Goal: Information Seeking & Learning: Learn about a topic

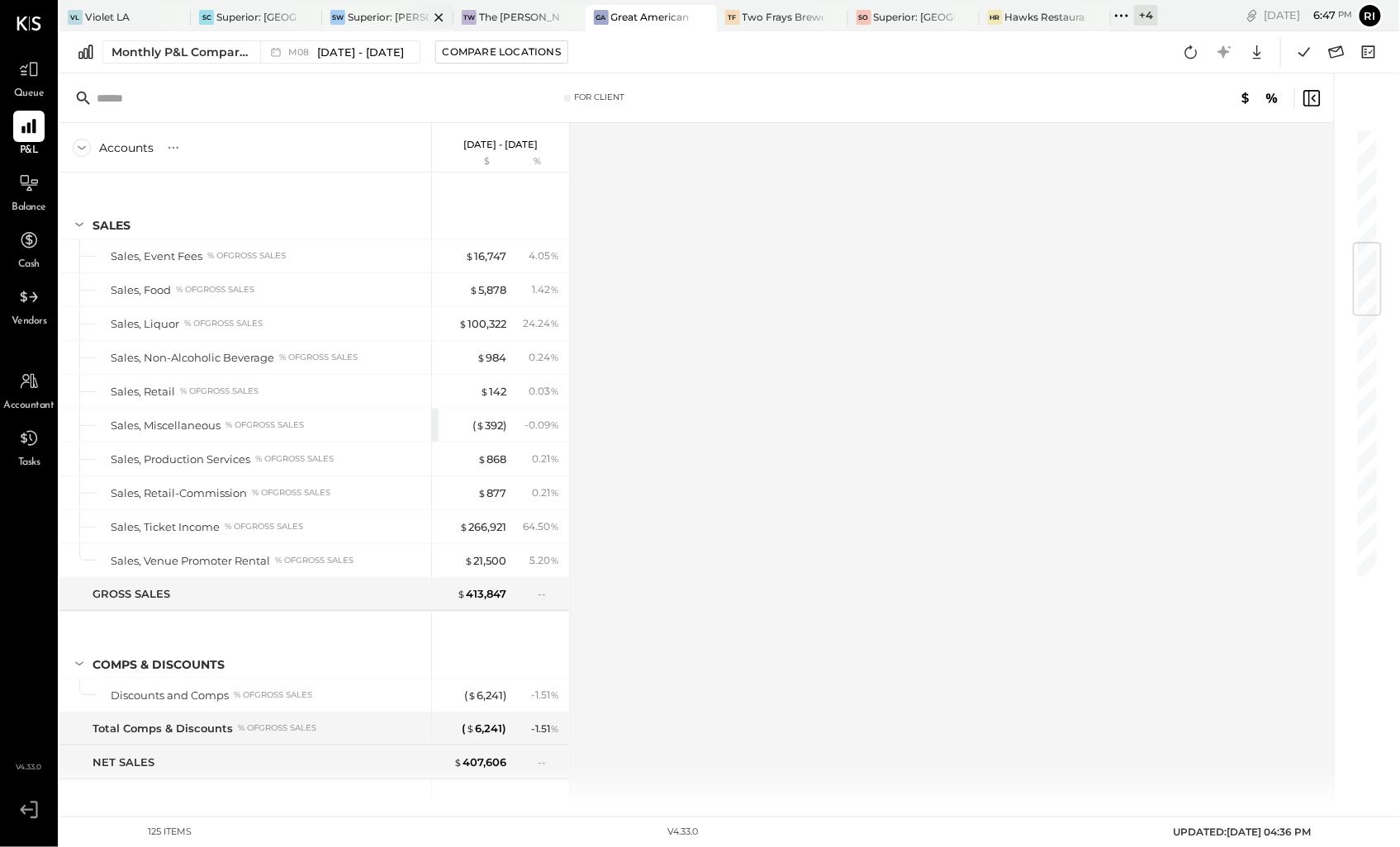
scroll to position [970, 0]
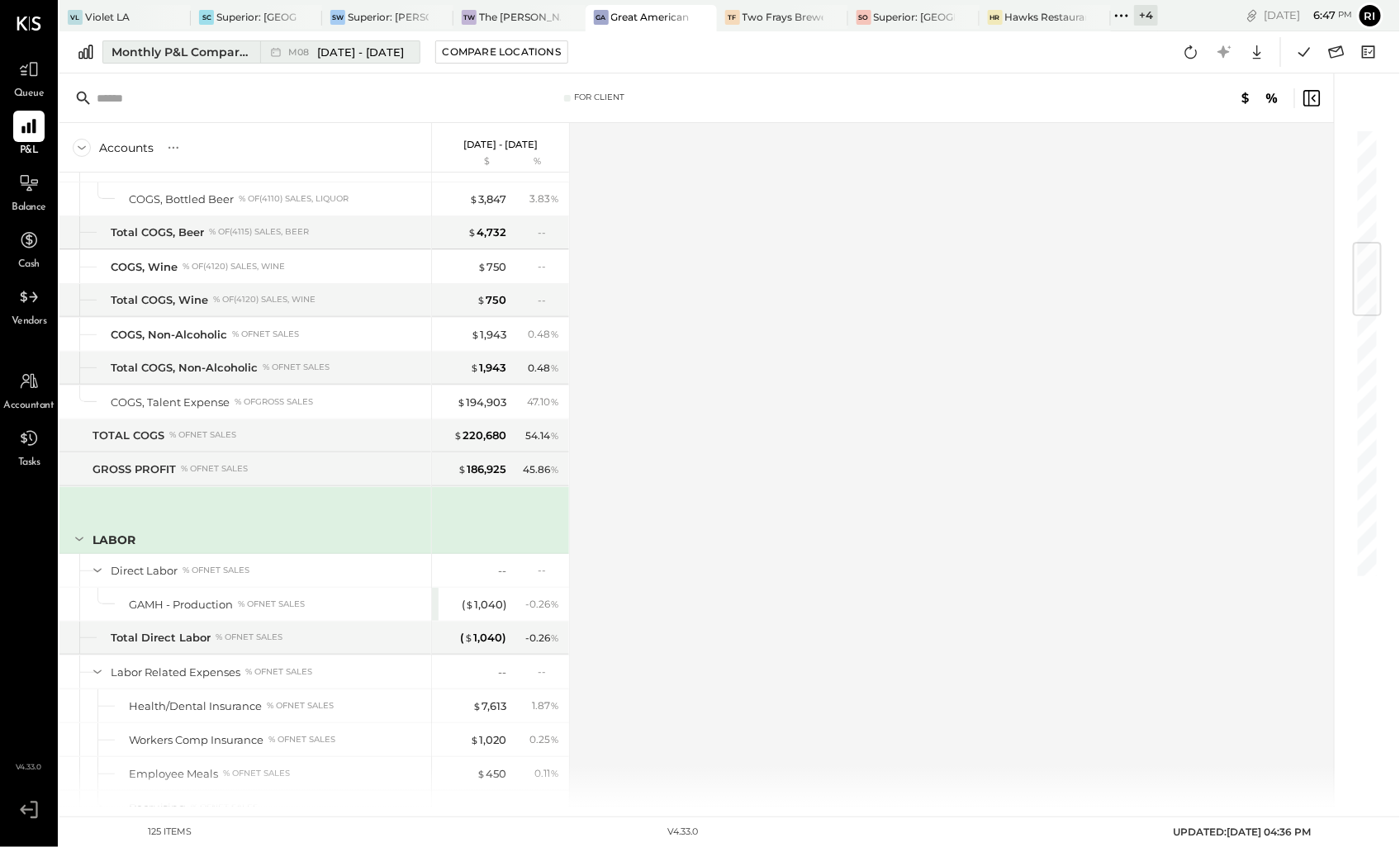
click at [210, 46] on div "Monthly P&L Comparison" at bounding box center [181, 51] width 138 height 17
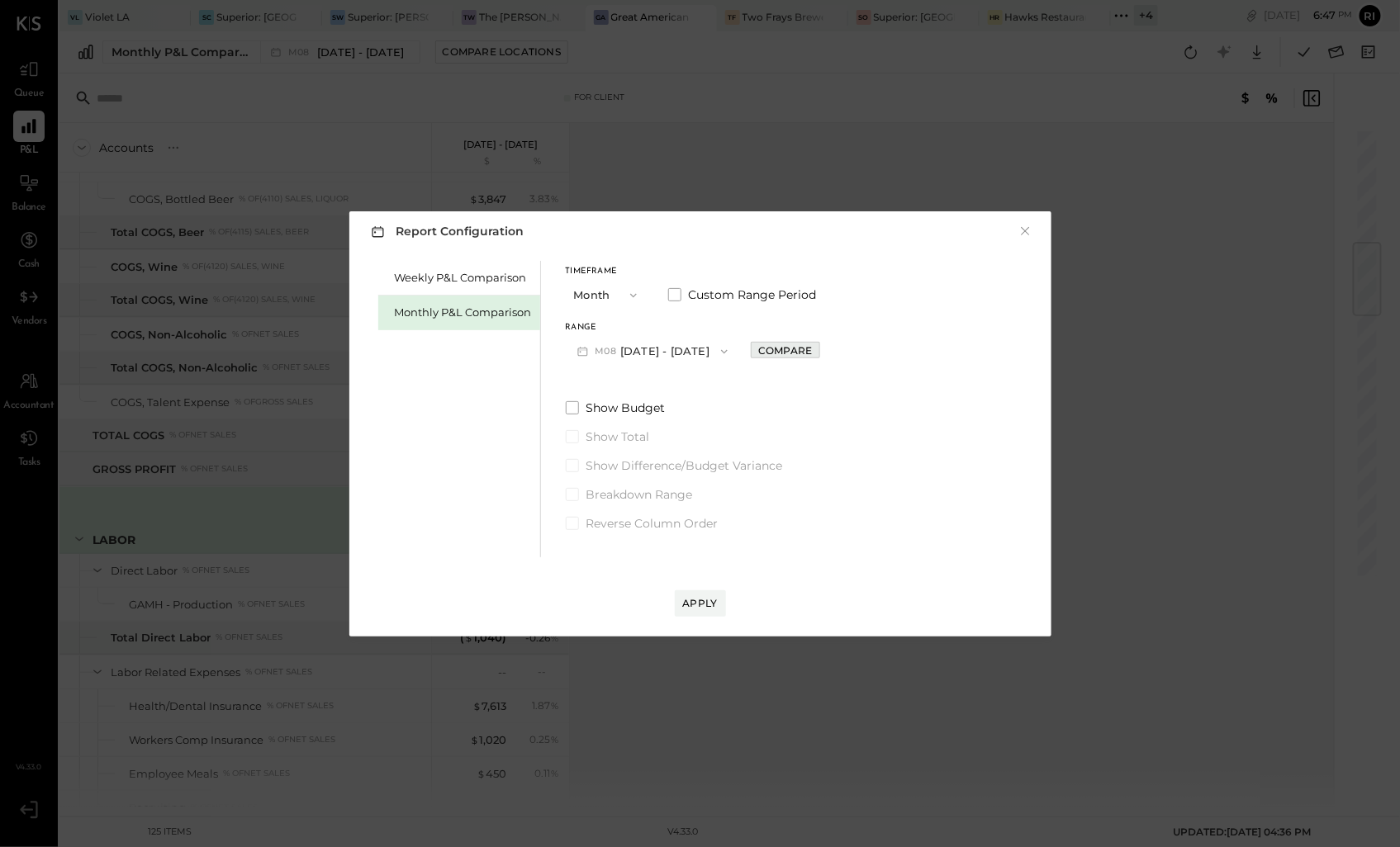
click at [790, 350] on div "Compare" at bounding box center [784, 351] width 53 height 14
click at [817, 351] on icon "button" at bounding box center [822, 351] width 10 height 10
type input "*"
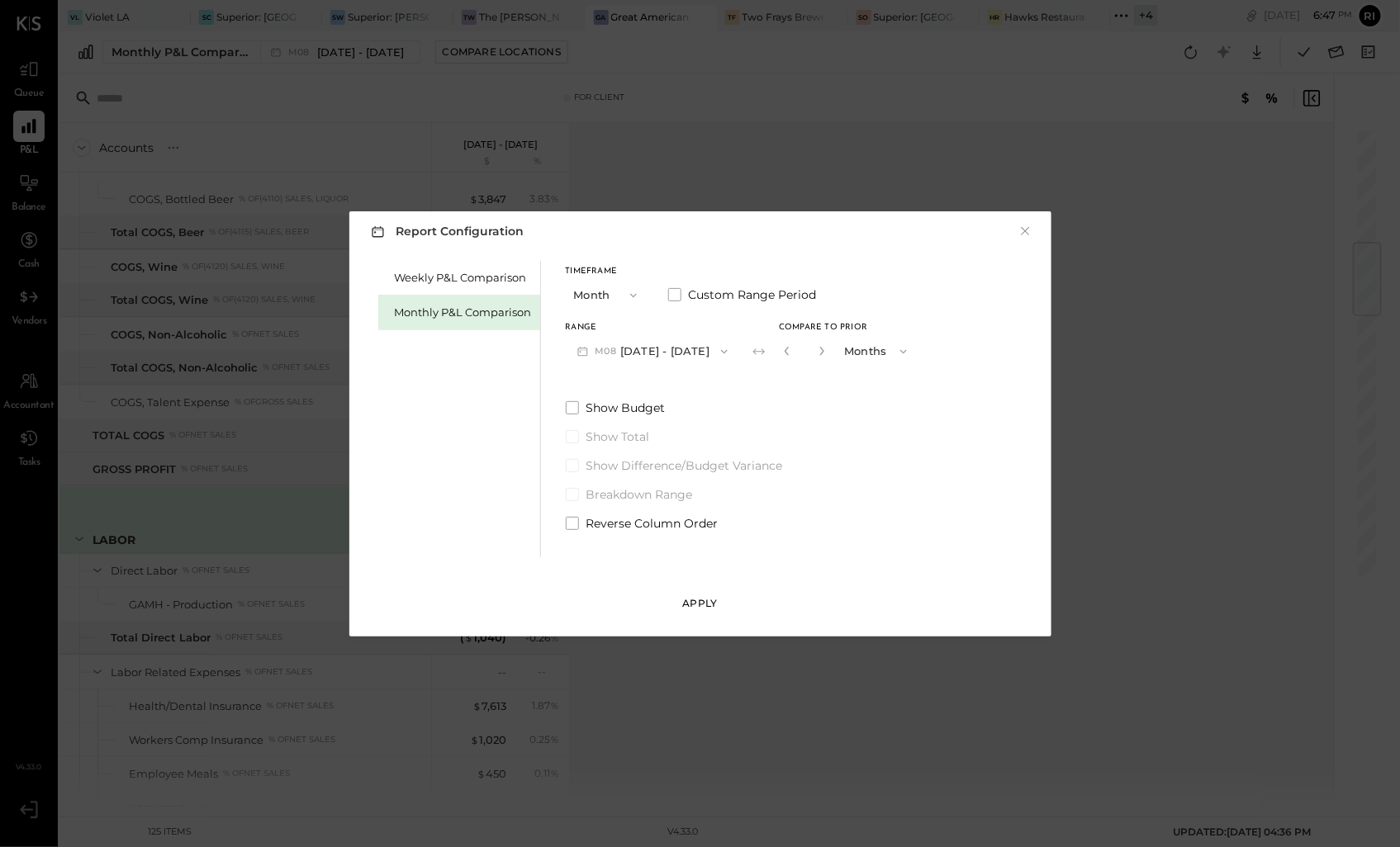
click at [692, 609] on div "Apply" at bounding box center [700, 603] width 35 height 14
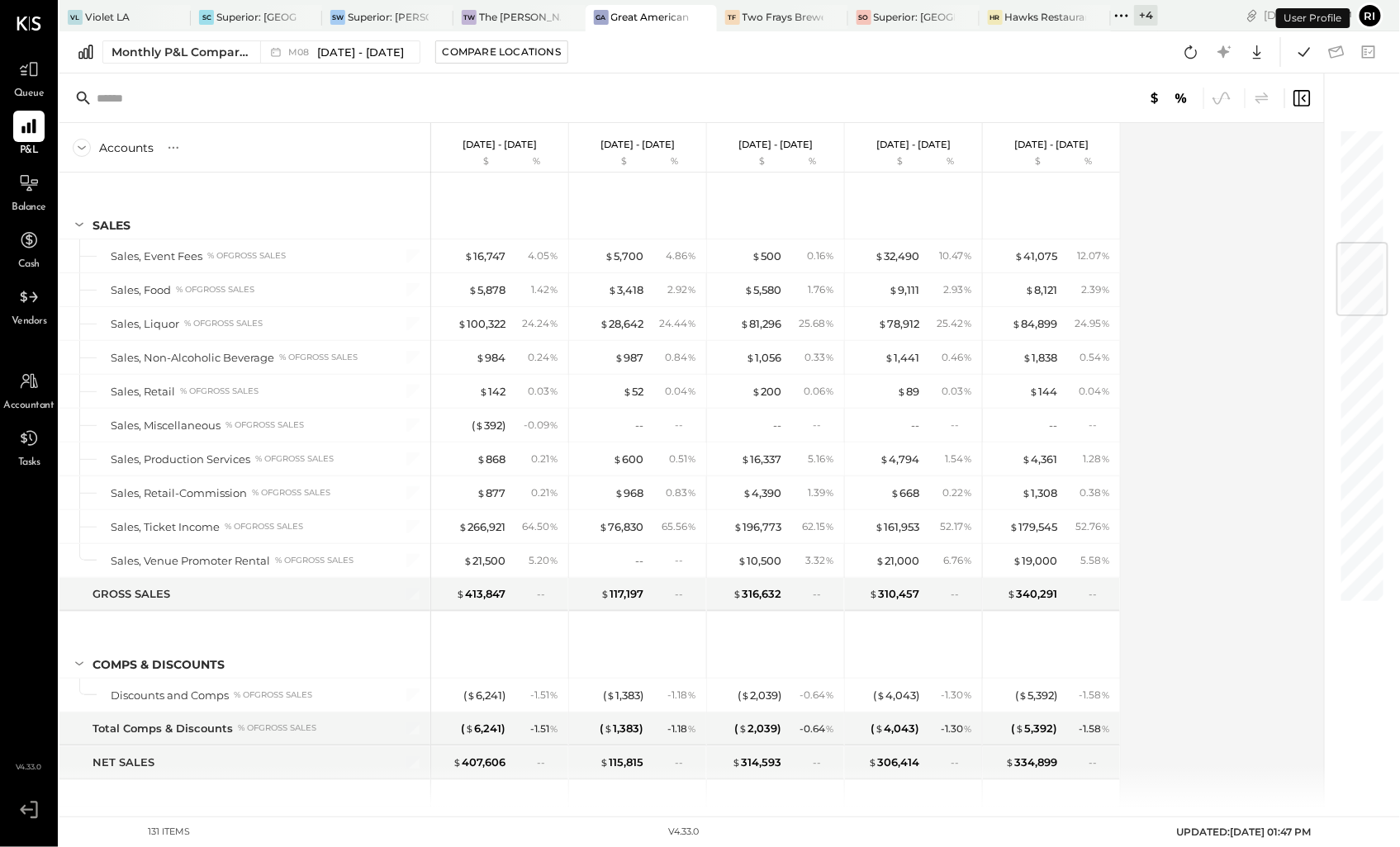
scroll to position [970, 0]
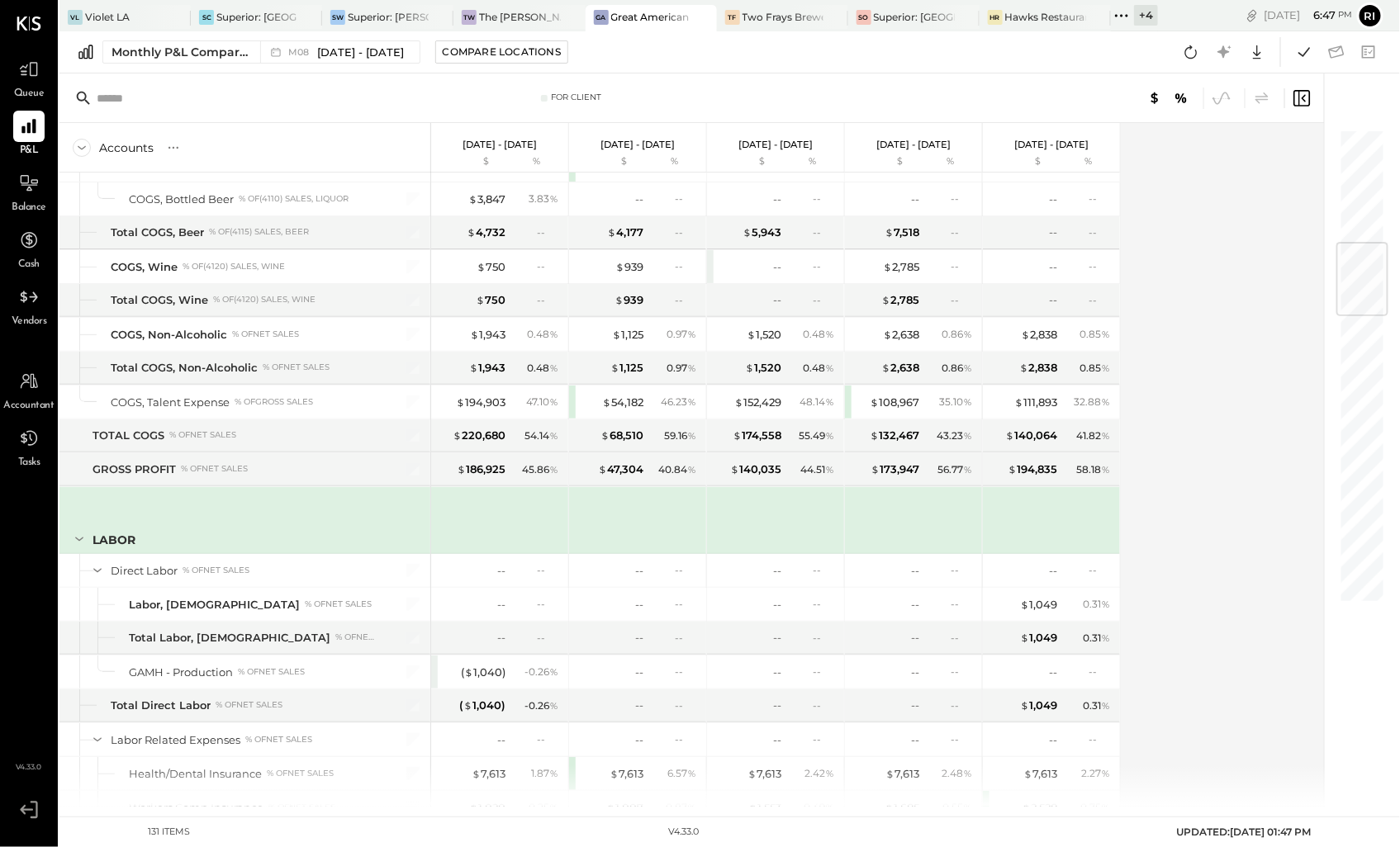
click at [1137, 12] on div "+ 4" at bounding box center [1145, 15] width 24 height 21
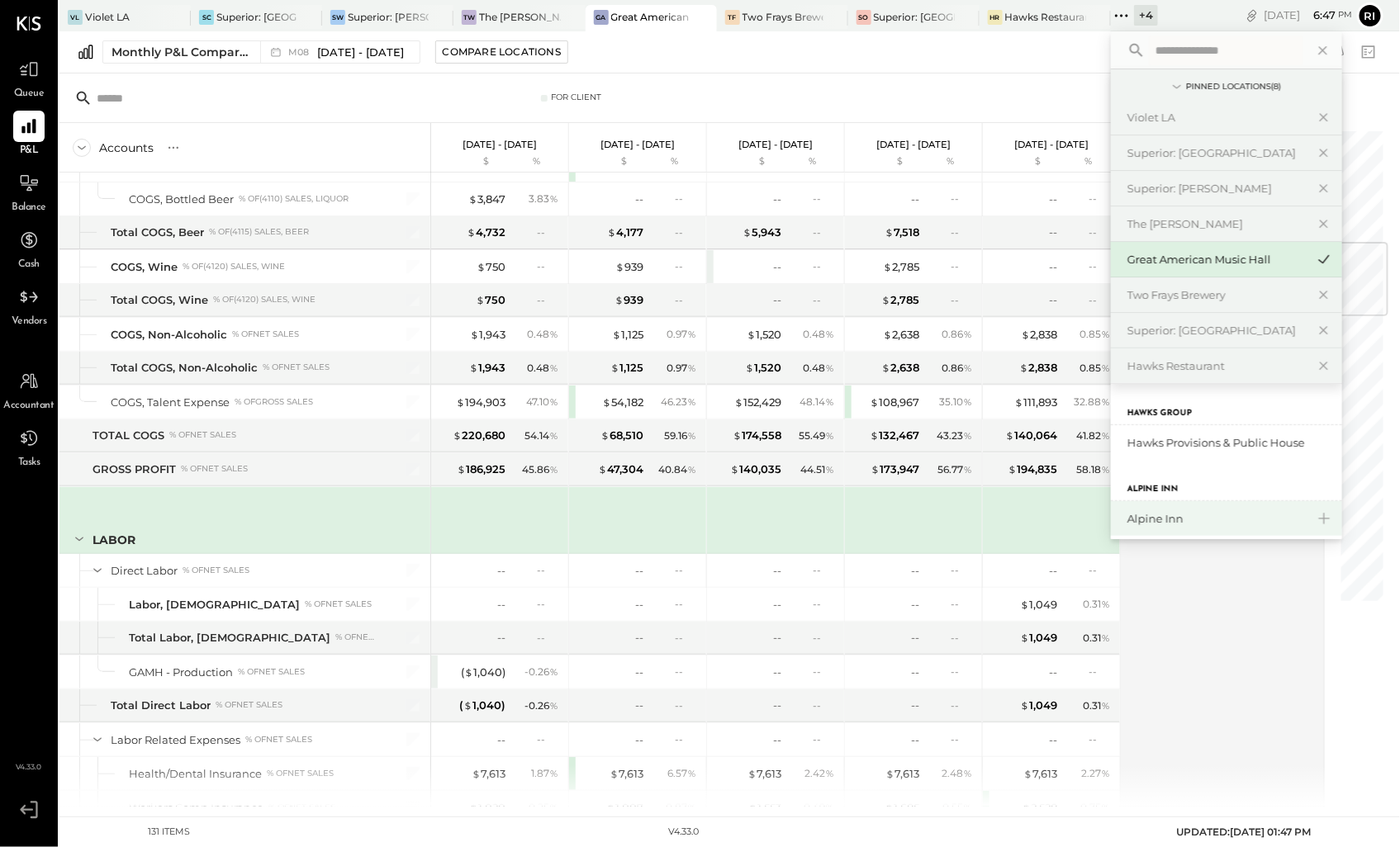
click at [1192, 515] on div "Alpine Inn" at bounding box center [1216, 519] width 179 height 16
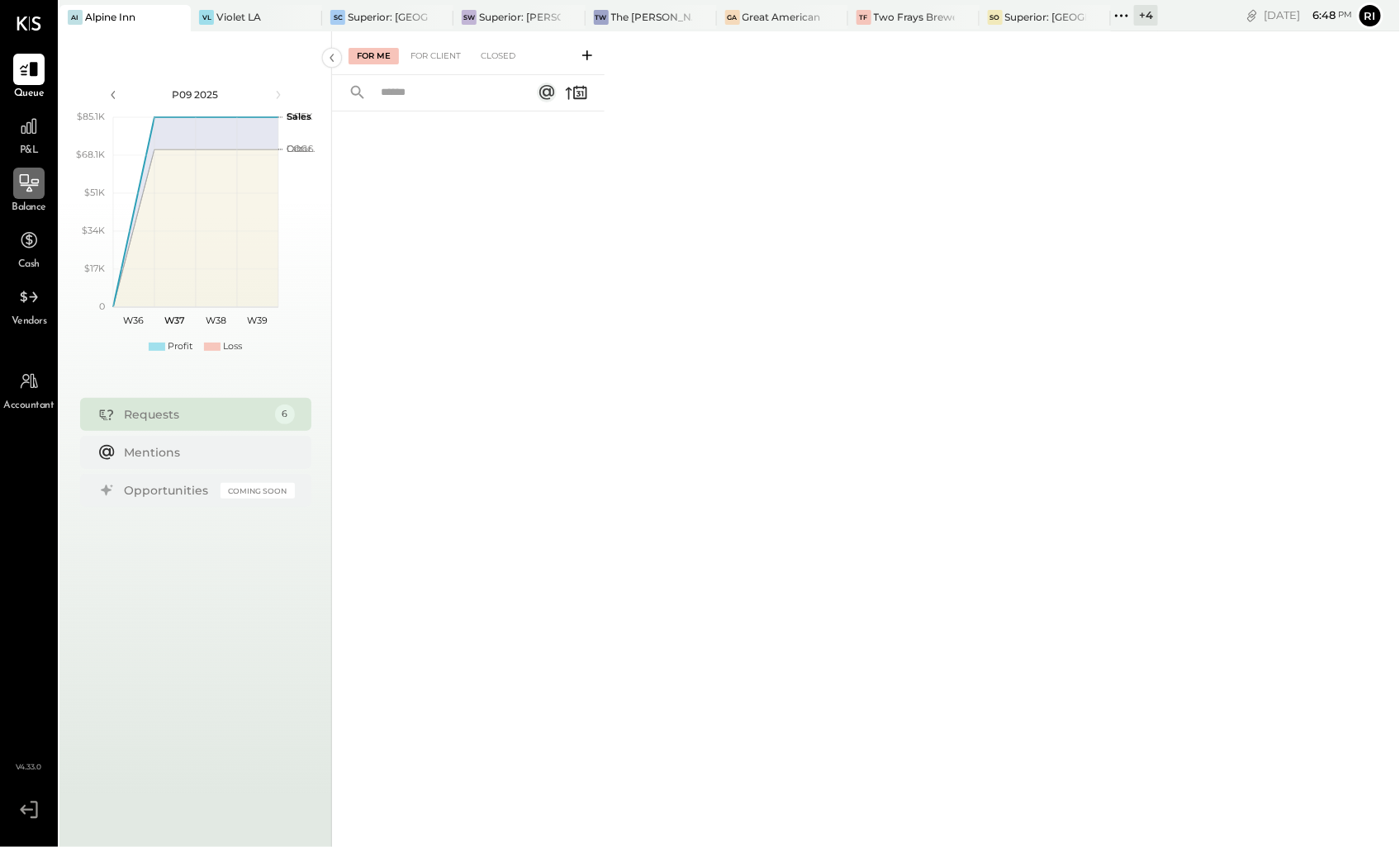
click at [28, 196] on div at bounding box center [29, 184] width 32 height 32
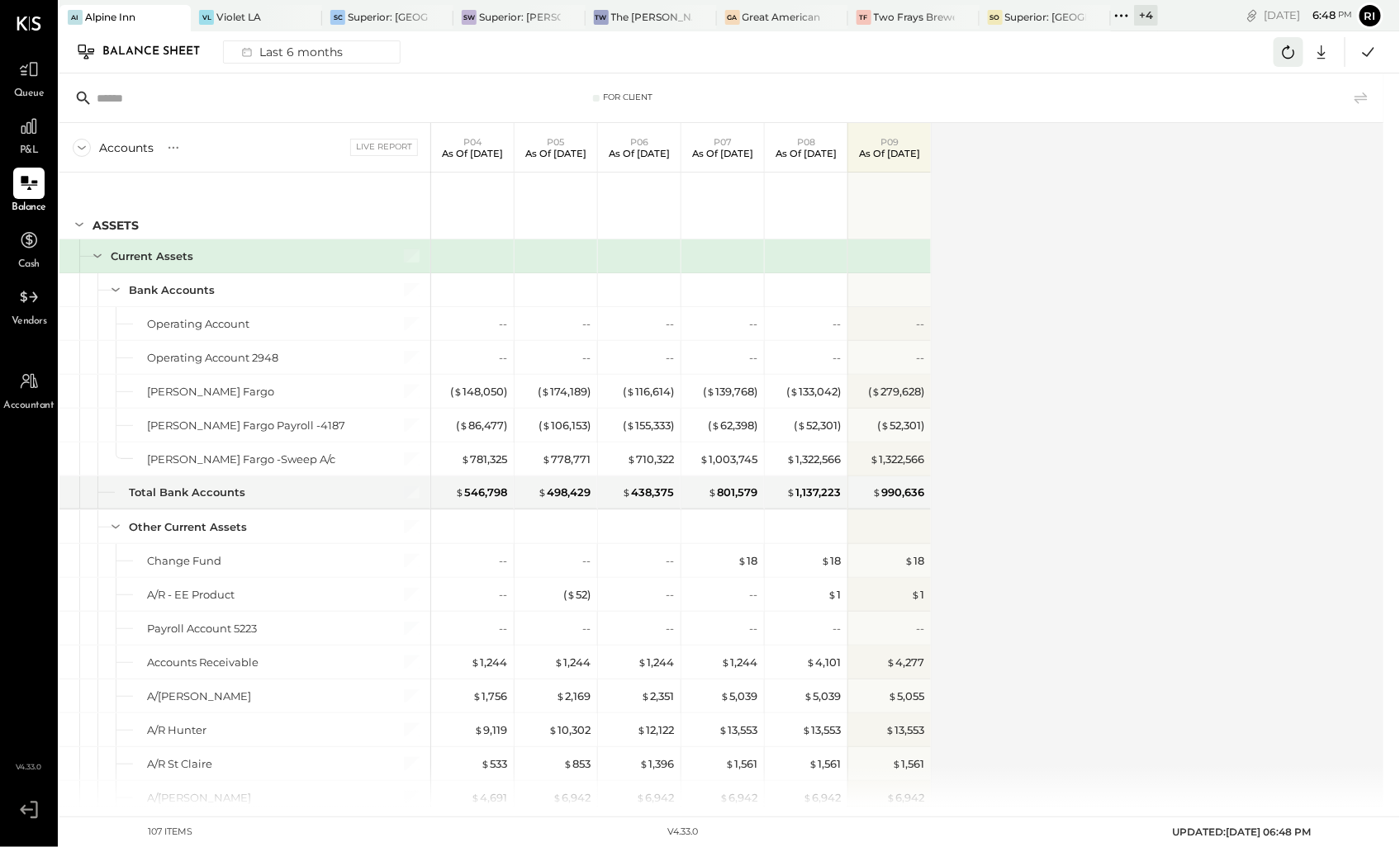
click at [1288, 63] on button at bounding box center [1288, 52] width 30 height 30
click at [1370, 53] on icon at bounding box center [1368, 52] width 22 height 22
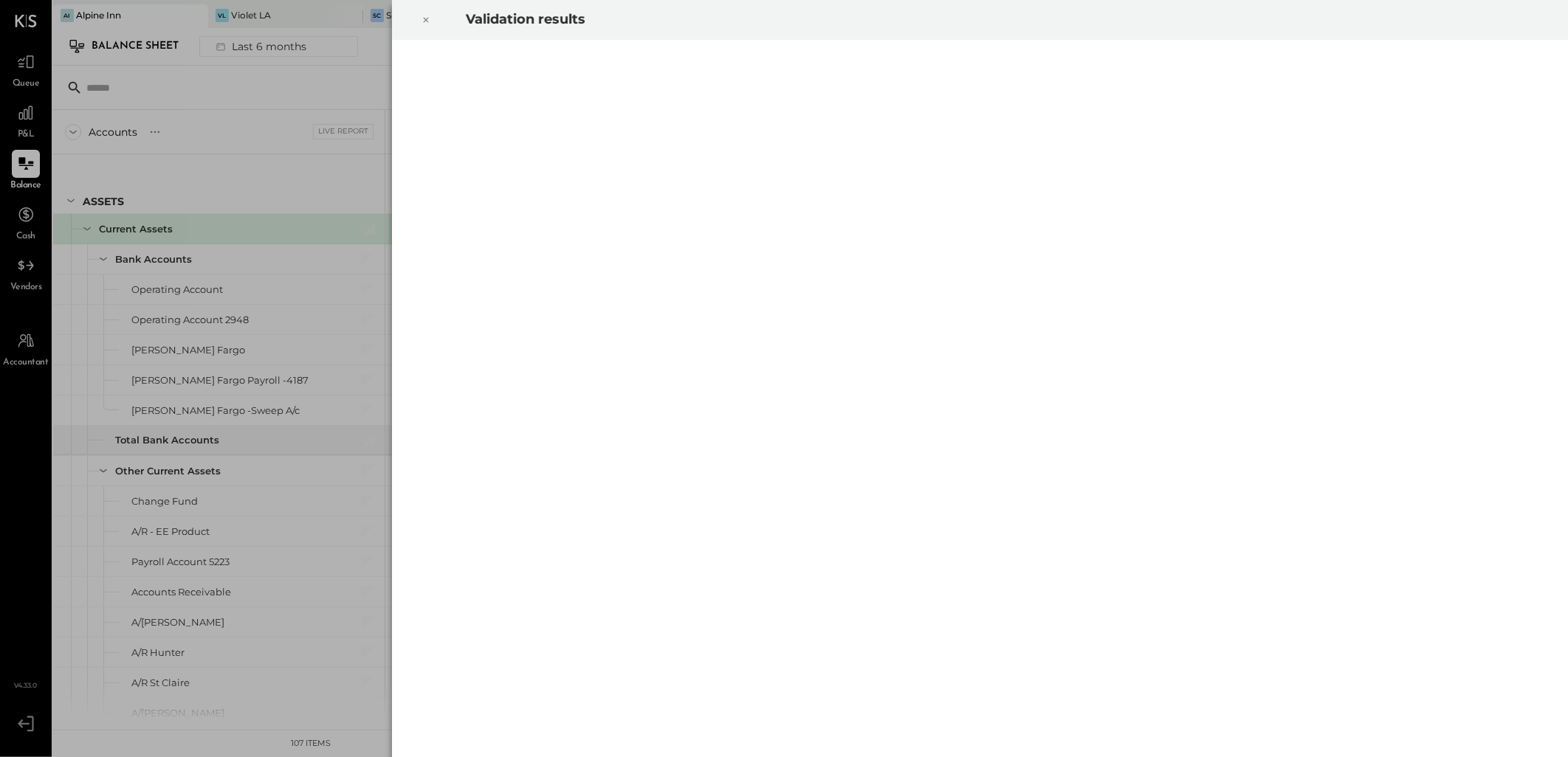
click at [422, 20] on icon at bounding box center [426, 20] width 9 height 18
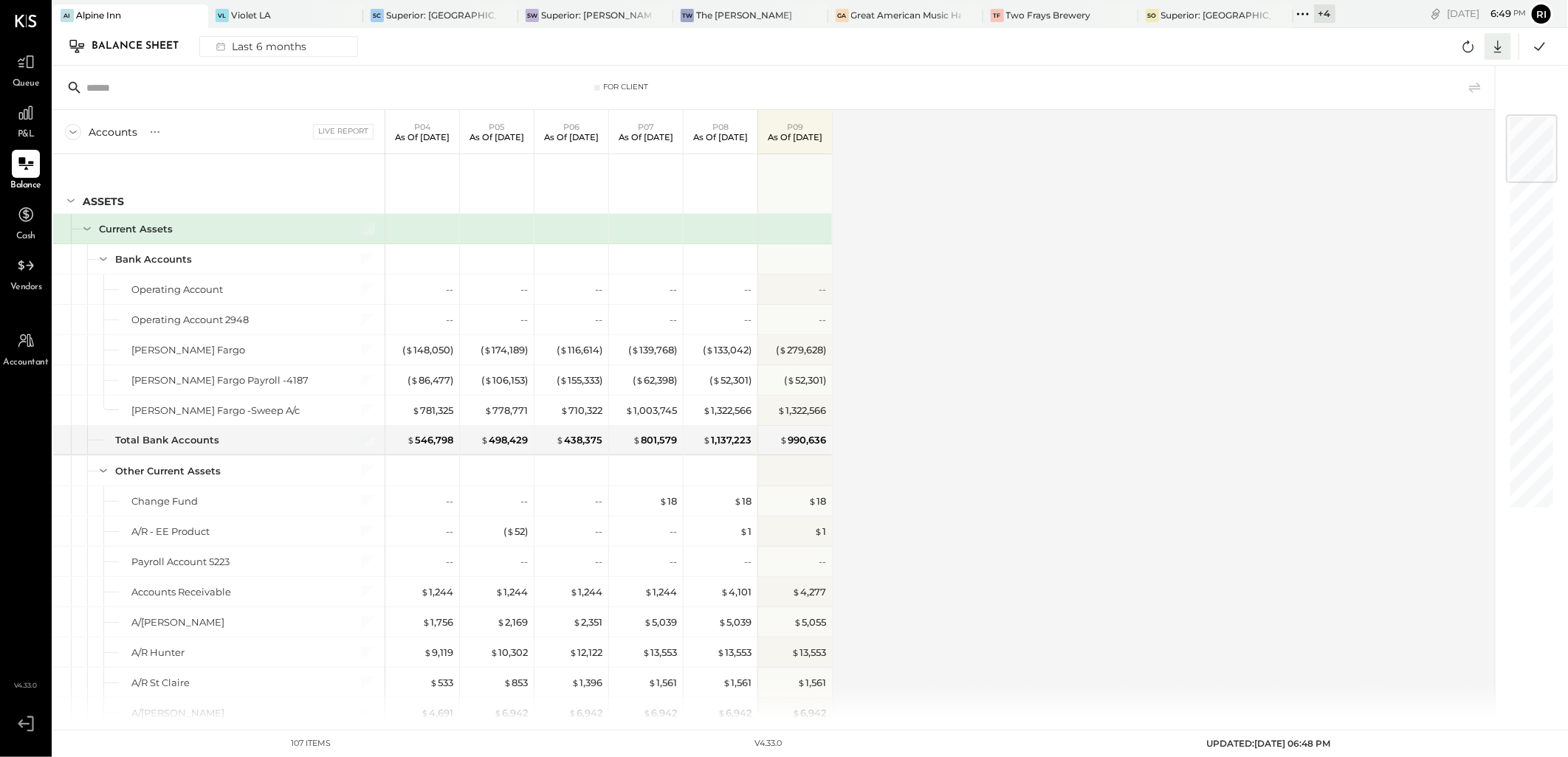
click at [1251, 48] on icon at bounding box center [1498, 47] width 19 height 19
click at [1251, 121] on div "Excel" at bounding box center [1452, 132] width 118 height 31
click at [1251, 42] on icon at bounding box center [1468, 47] width 19 height 19
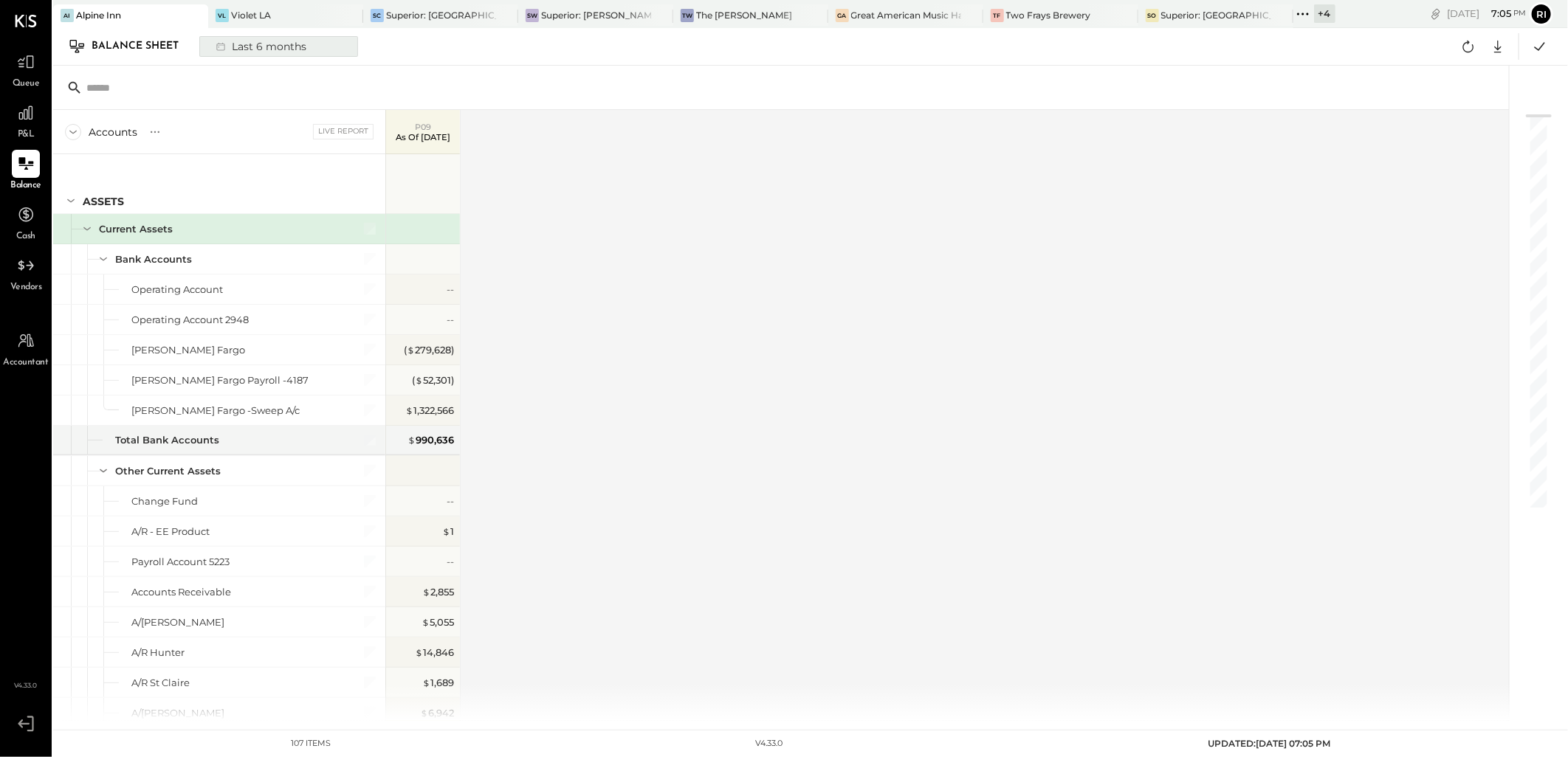
click at [259, 51] on div "Last 6 months" at bounding box center [260, 47] width 105 height 19
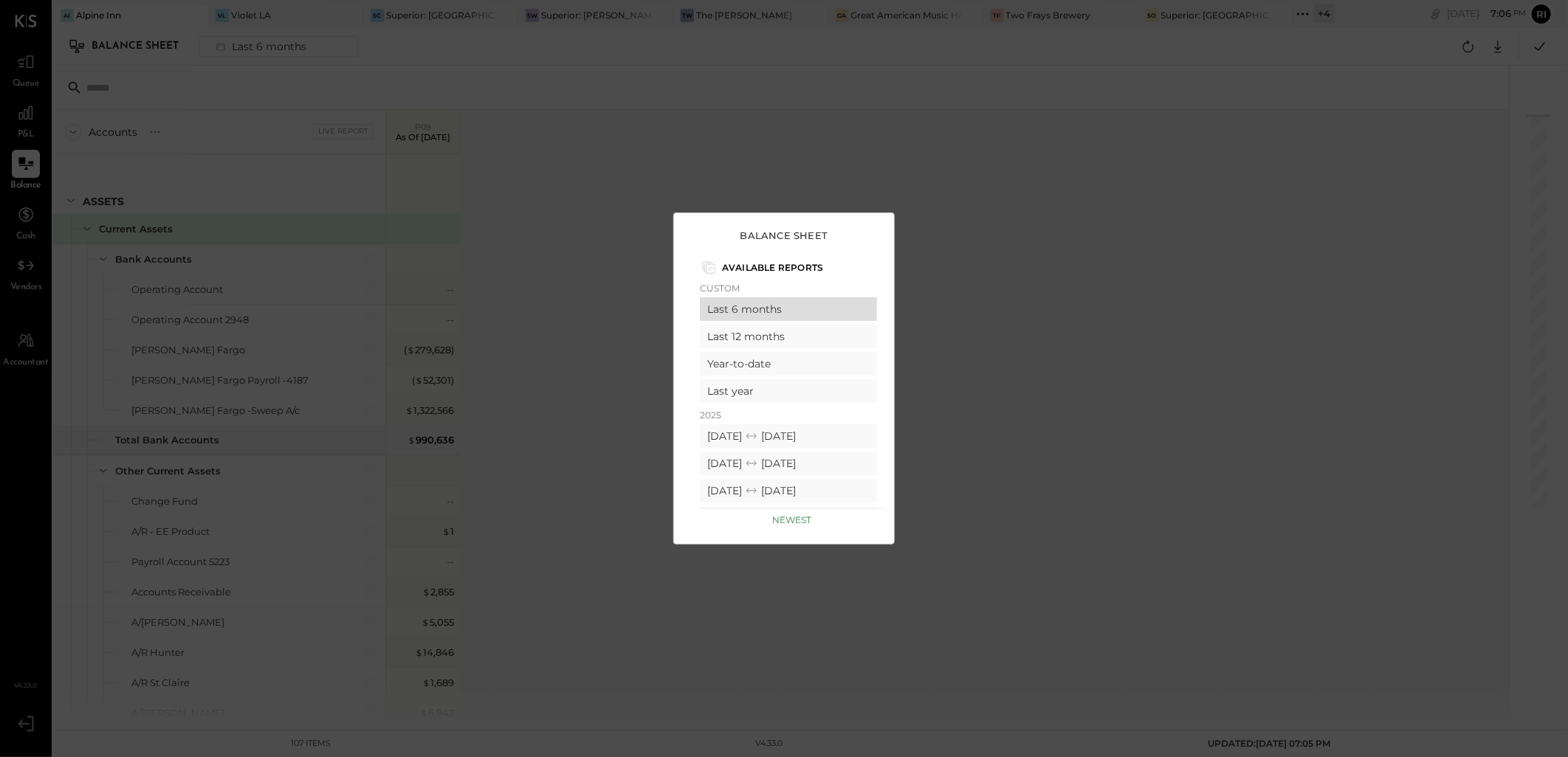
click at [785, 311] on div "Last 6 months" at bounding box center [788, 309] width 178 height 24
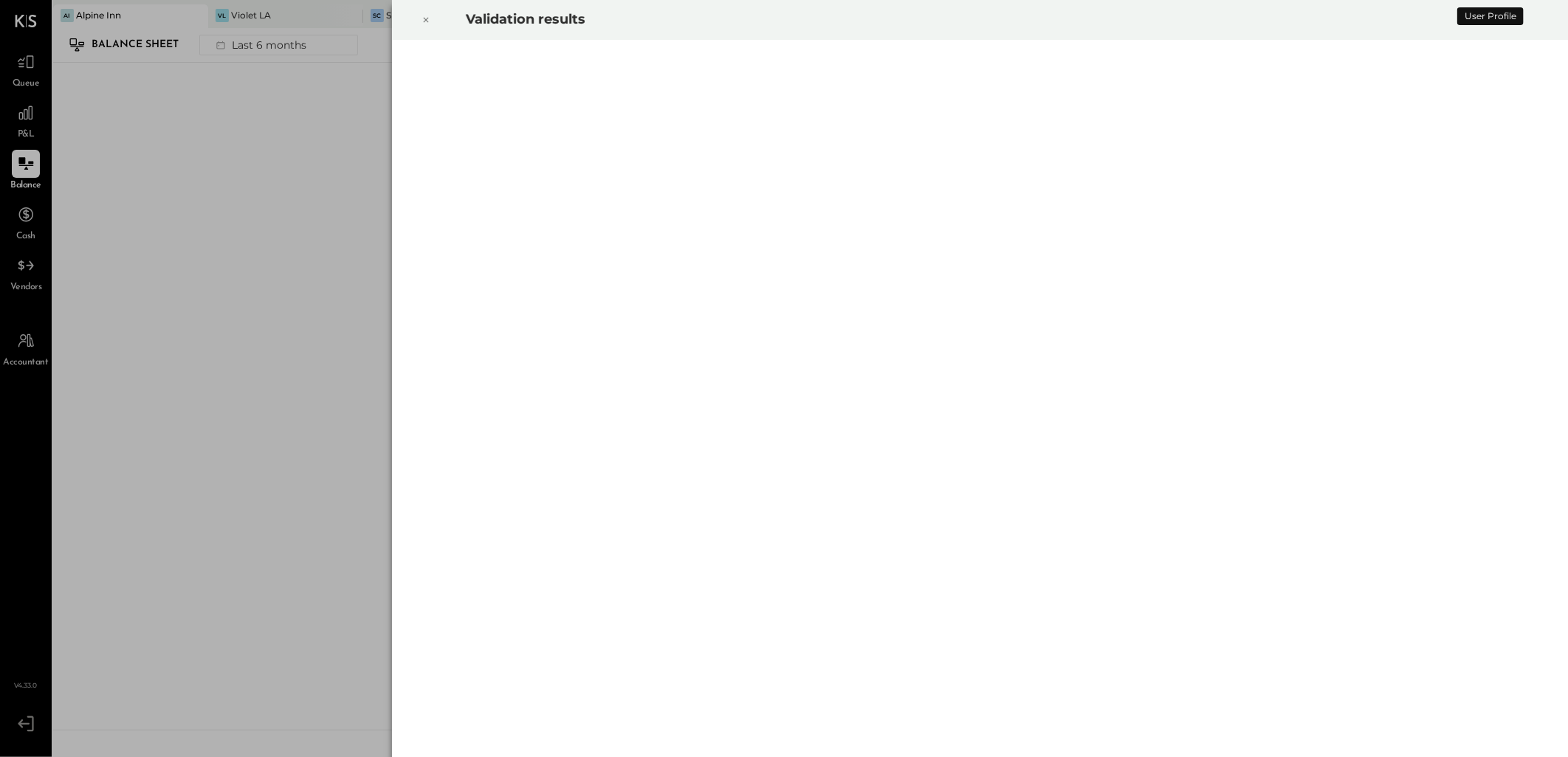
click at [426, 18] on icon at bounding box center [426, 20] width 9 height 18
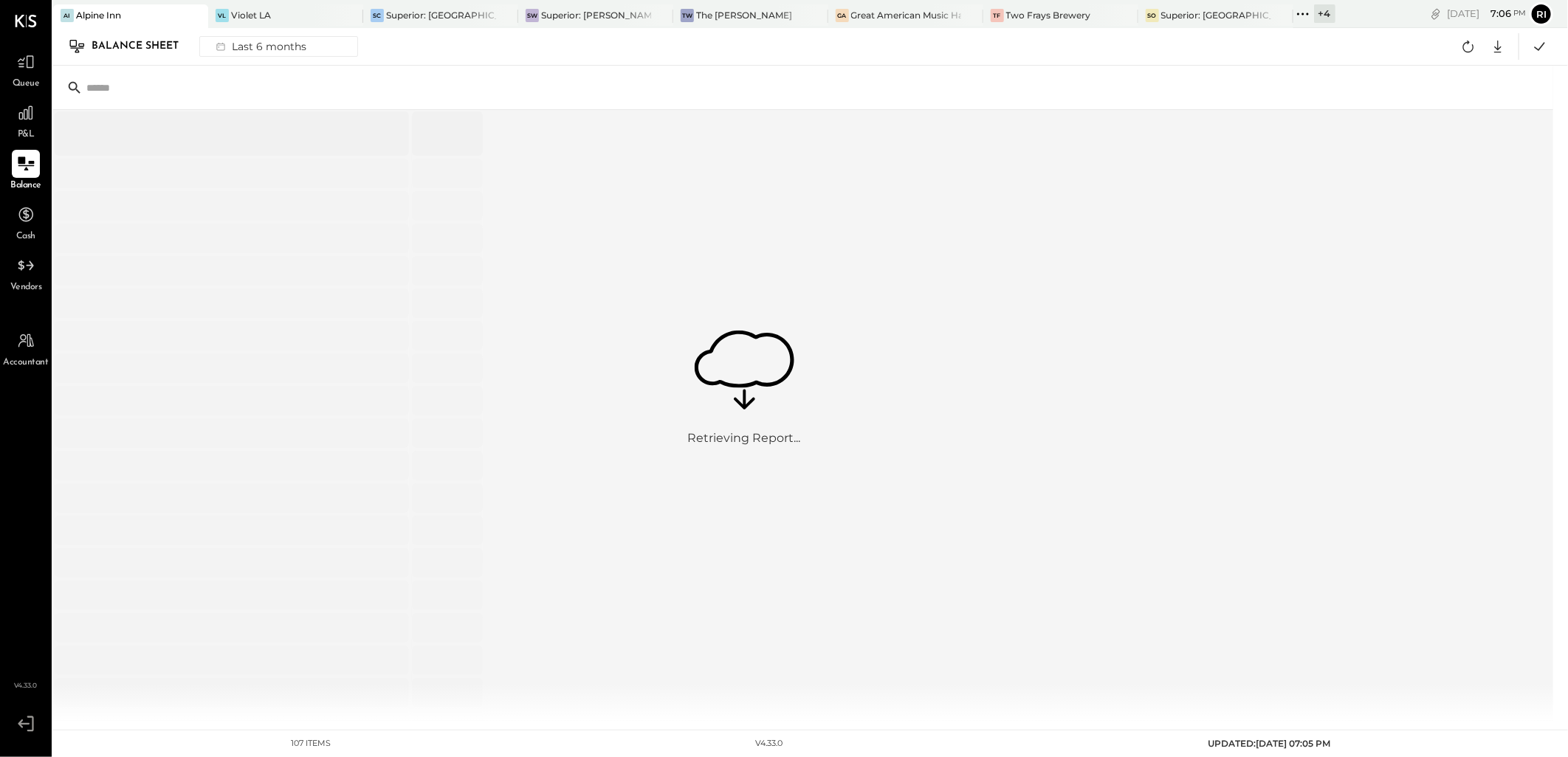
click at [39, 168] on div at bounding box center [26, 164] width 28 height 28
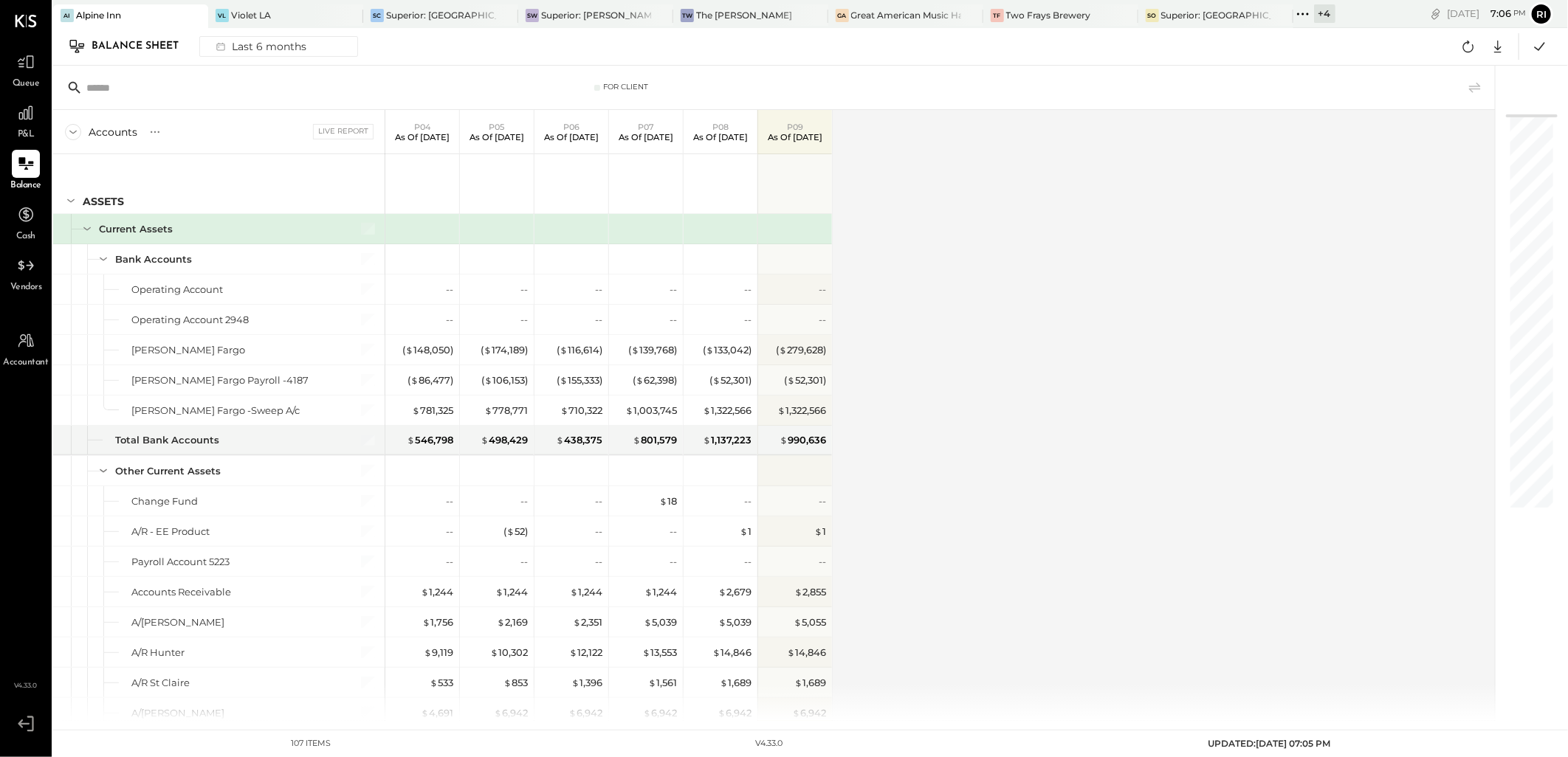
click at [1053, 526] on div "Accounts S GL Live Report P04 As of [DATE] P05 As of [DATE] P06 As of [DATE] P0…" at bounding box center [775, 416] width 1444 height 611
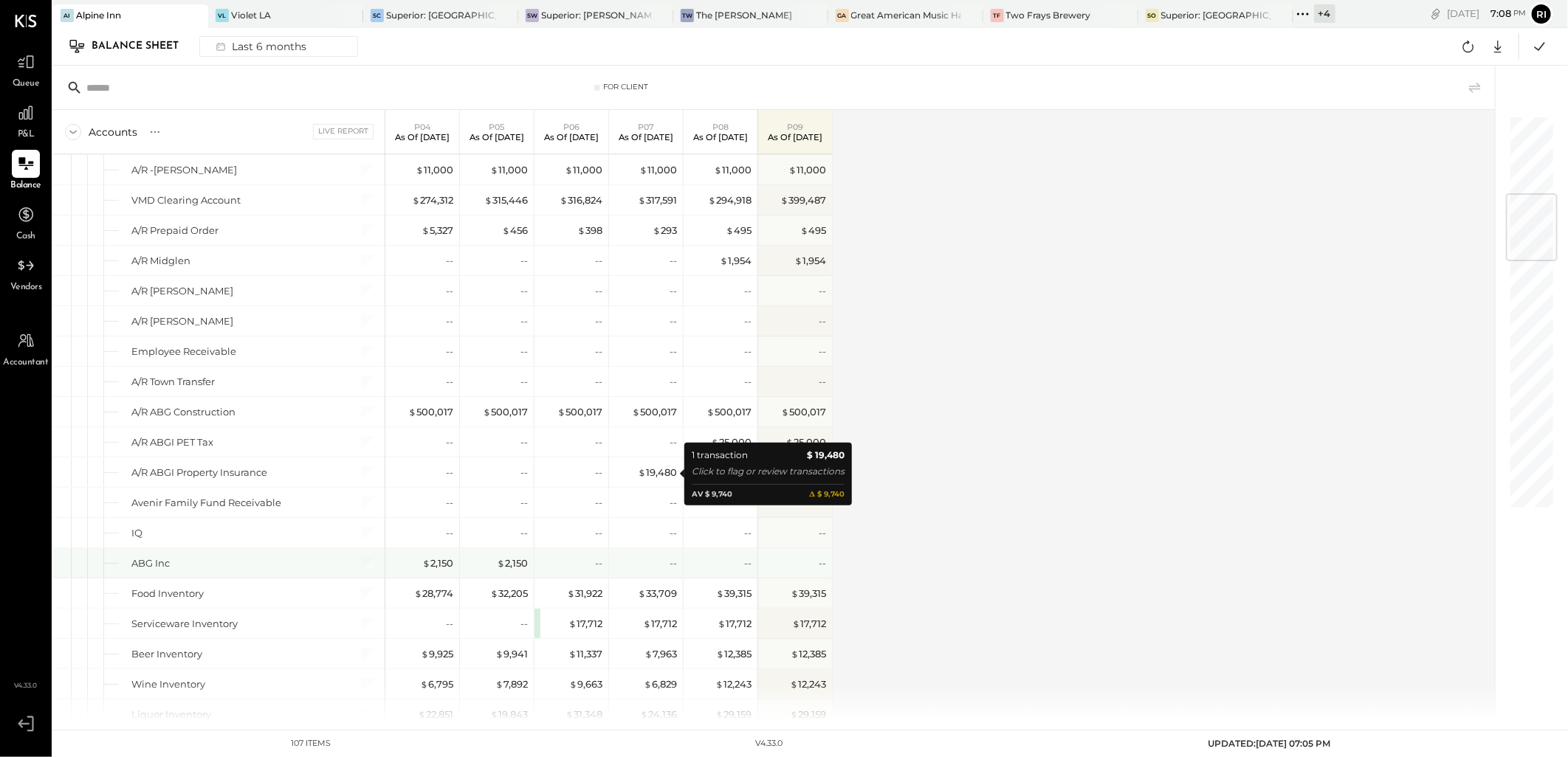
scroll to position [655, 0]
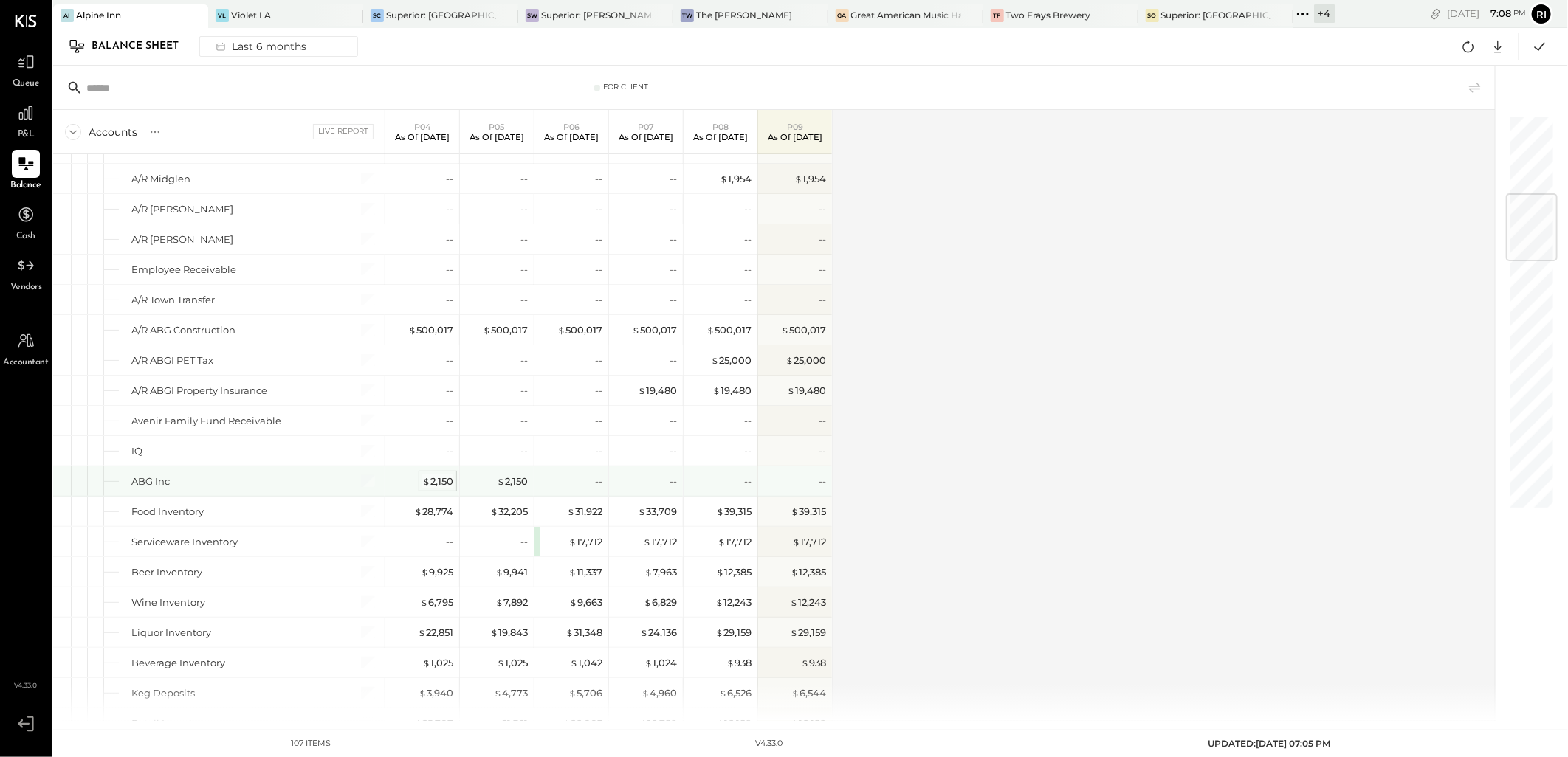
click at [433, 477] on div "$ 2,150" at bounding box center [437, 481] width 31 height 14
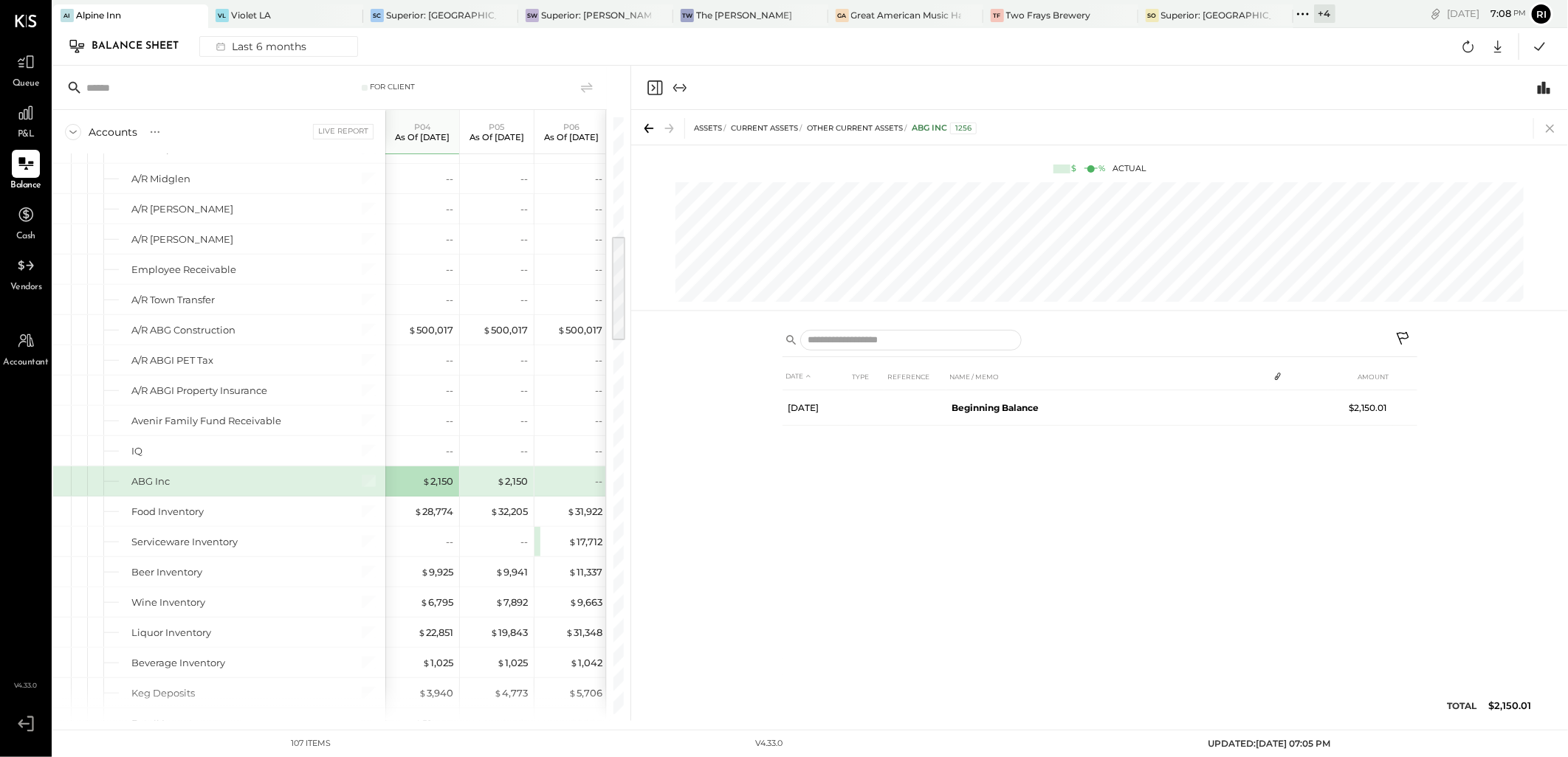
click at [1556, 120] on icon at bounding box center [1549, 128] width 20 height 20
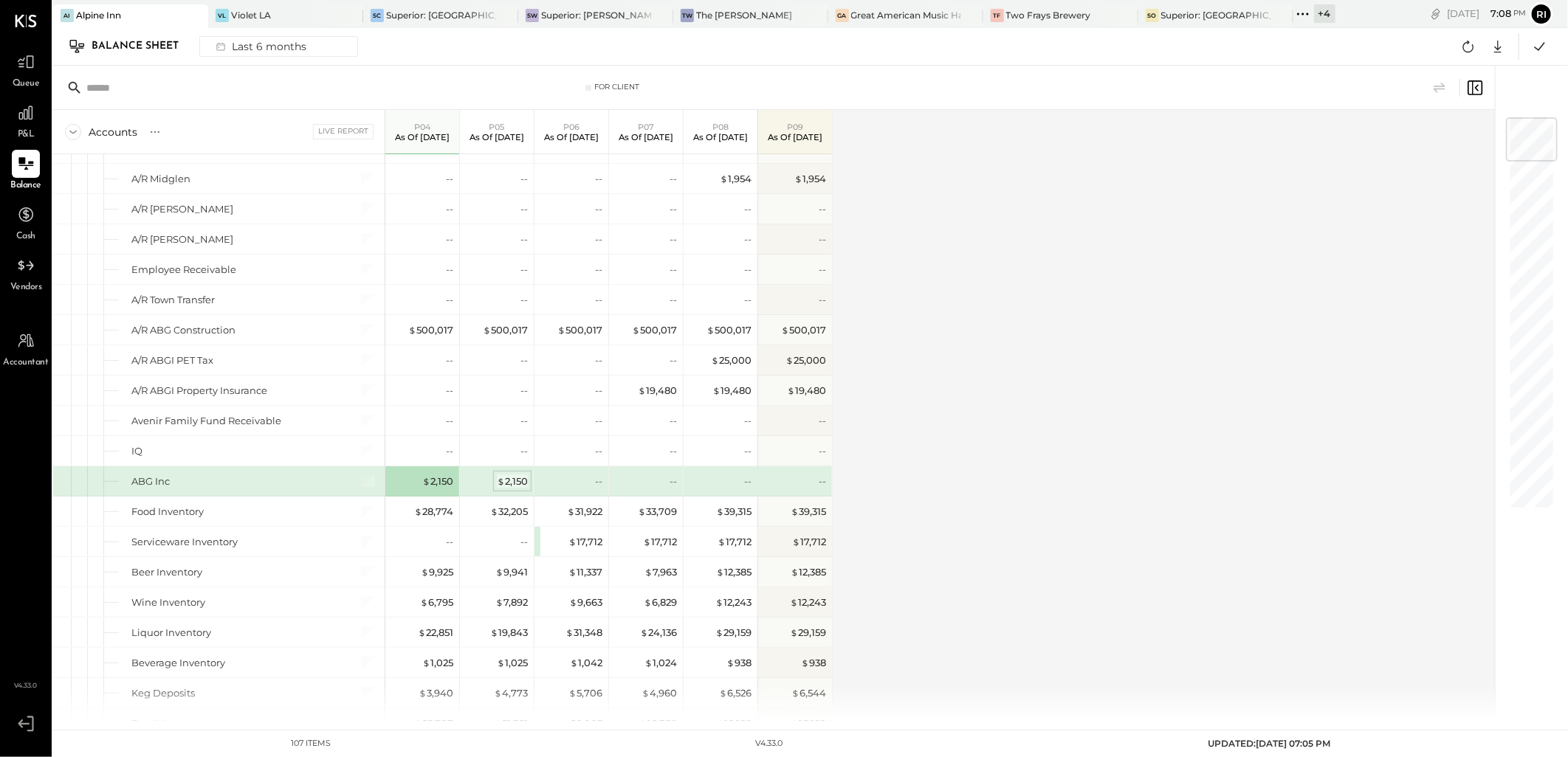
click at [514, 482] on div "$ 2,150" at bounding box center [511, 481] width 31 height 14
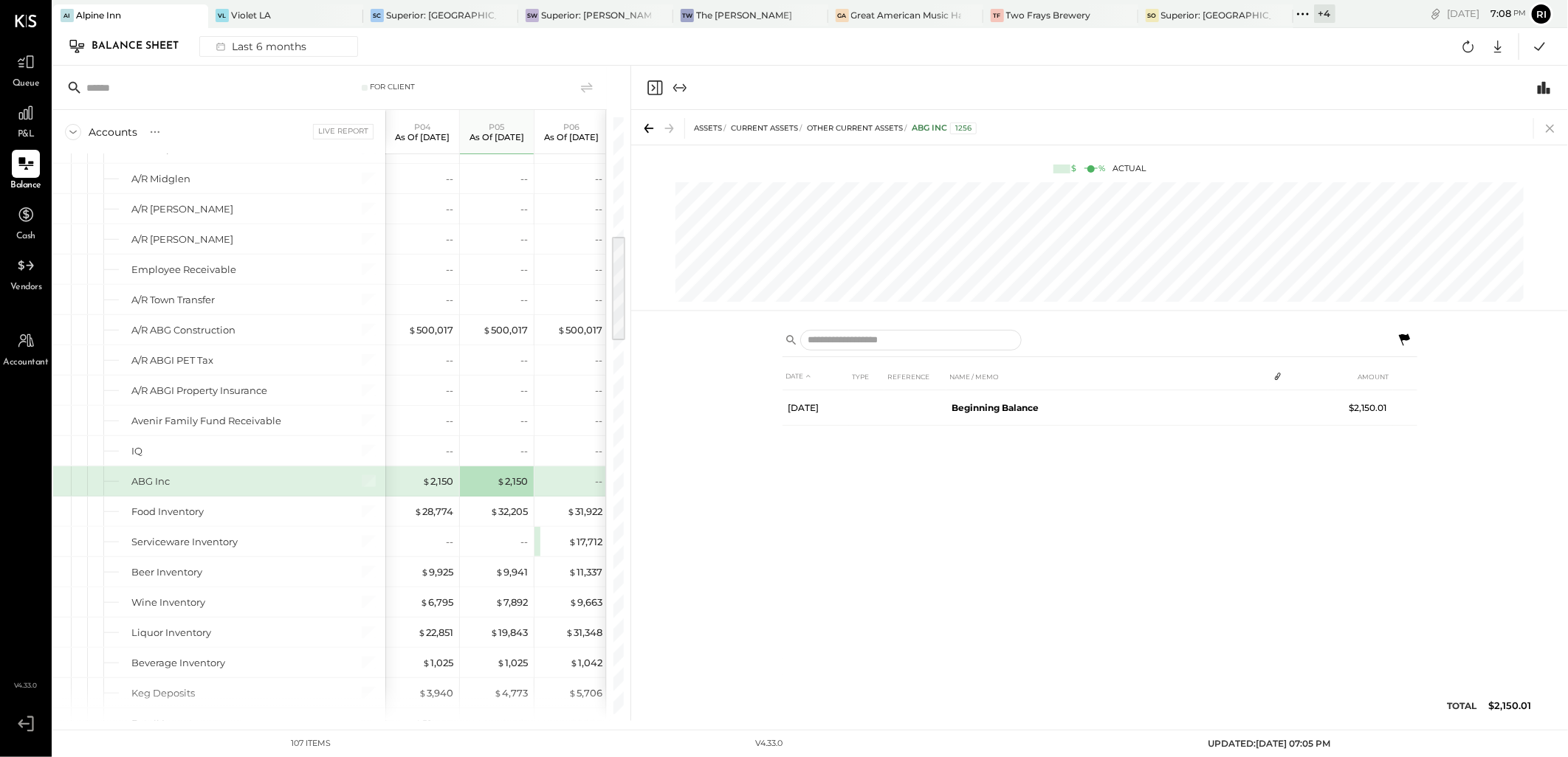
click at [1553, 129] on icon at bounding box center [1549, 128] width 20 height 20
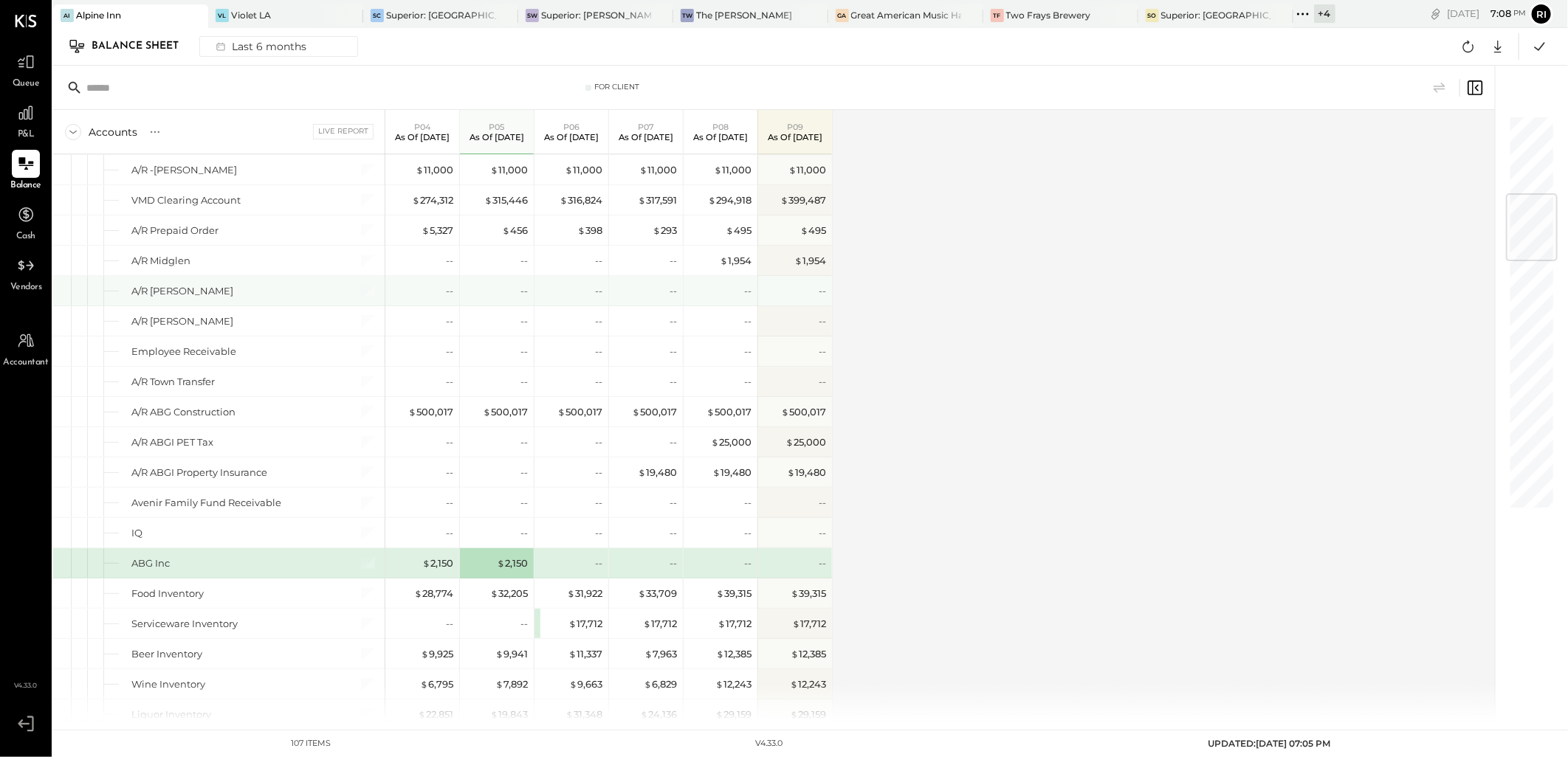
scroll to position [655, 0]
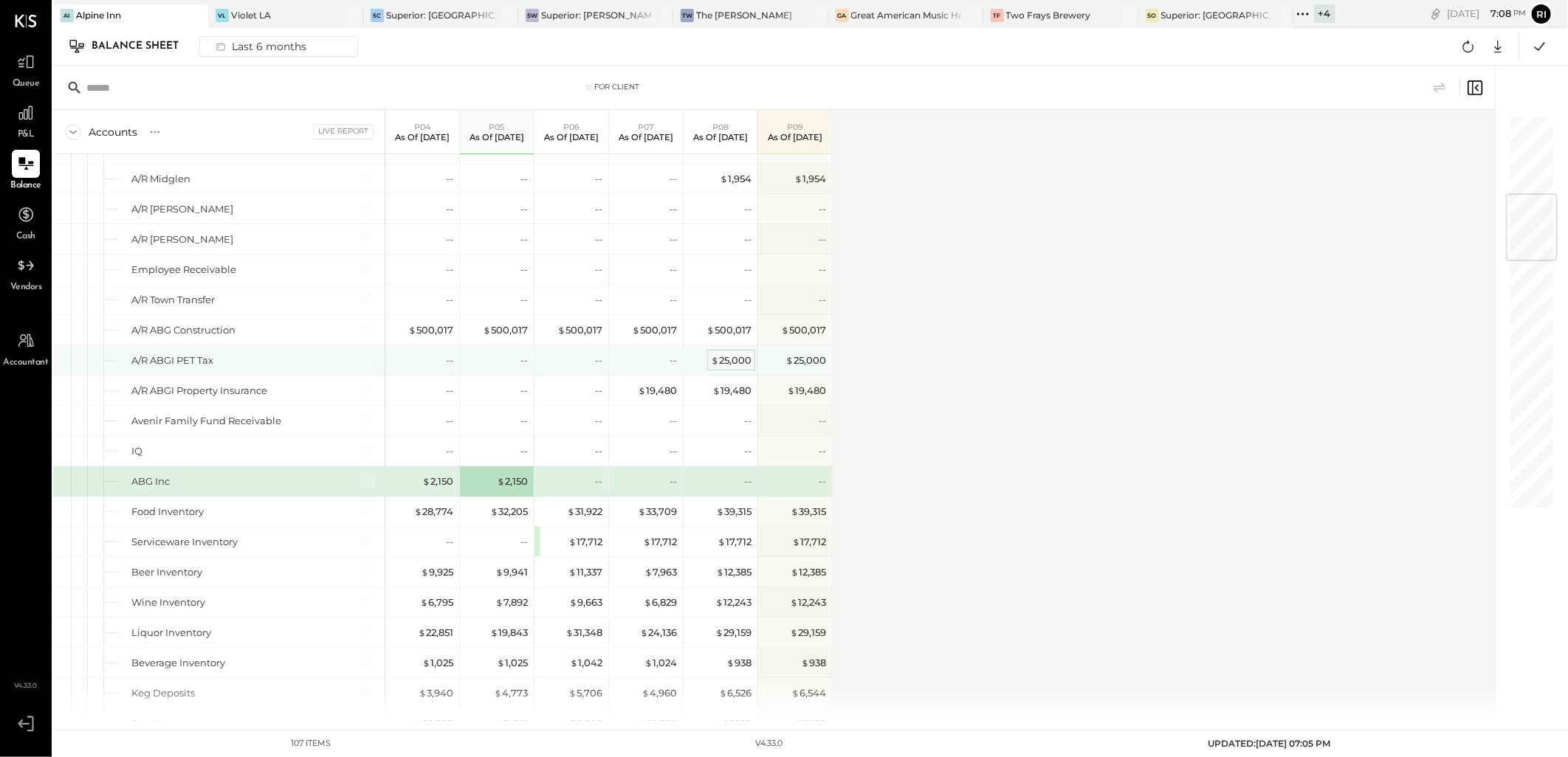
click at [737, 367] on div "$ 25,000" at bounding box center [731, 360] width 41 height 14
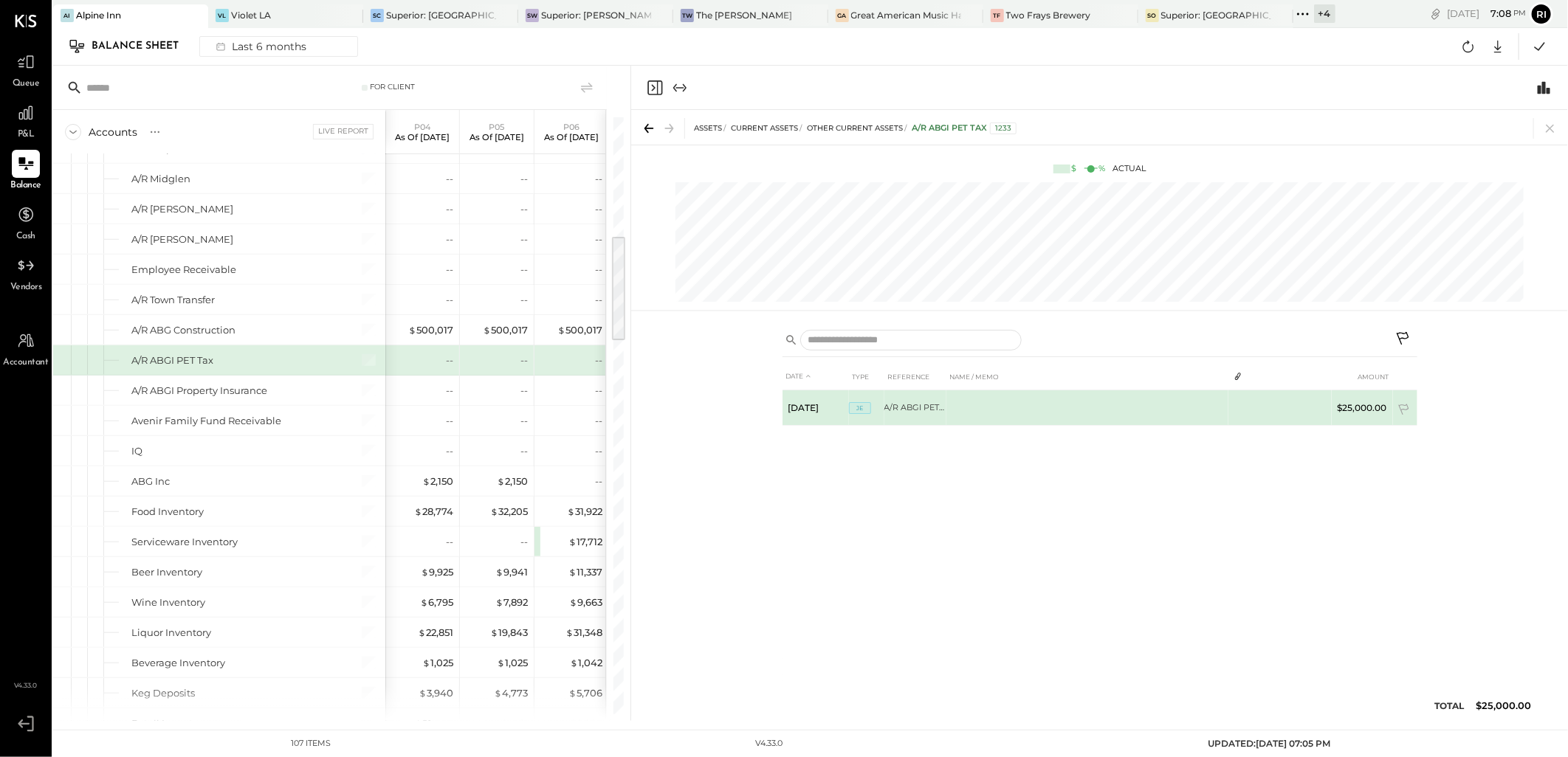
click at [913, 409] on td "A/R ABGI PET tax" at bounding box center [915, 408] width 62 height 35
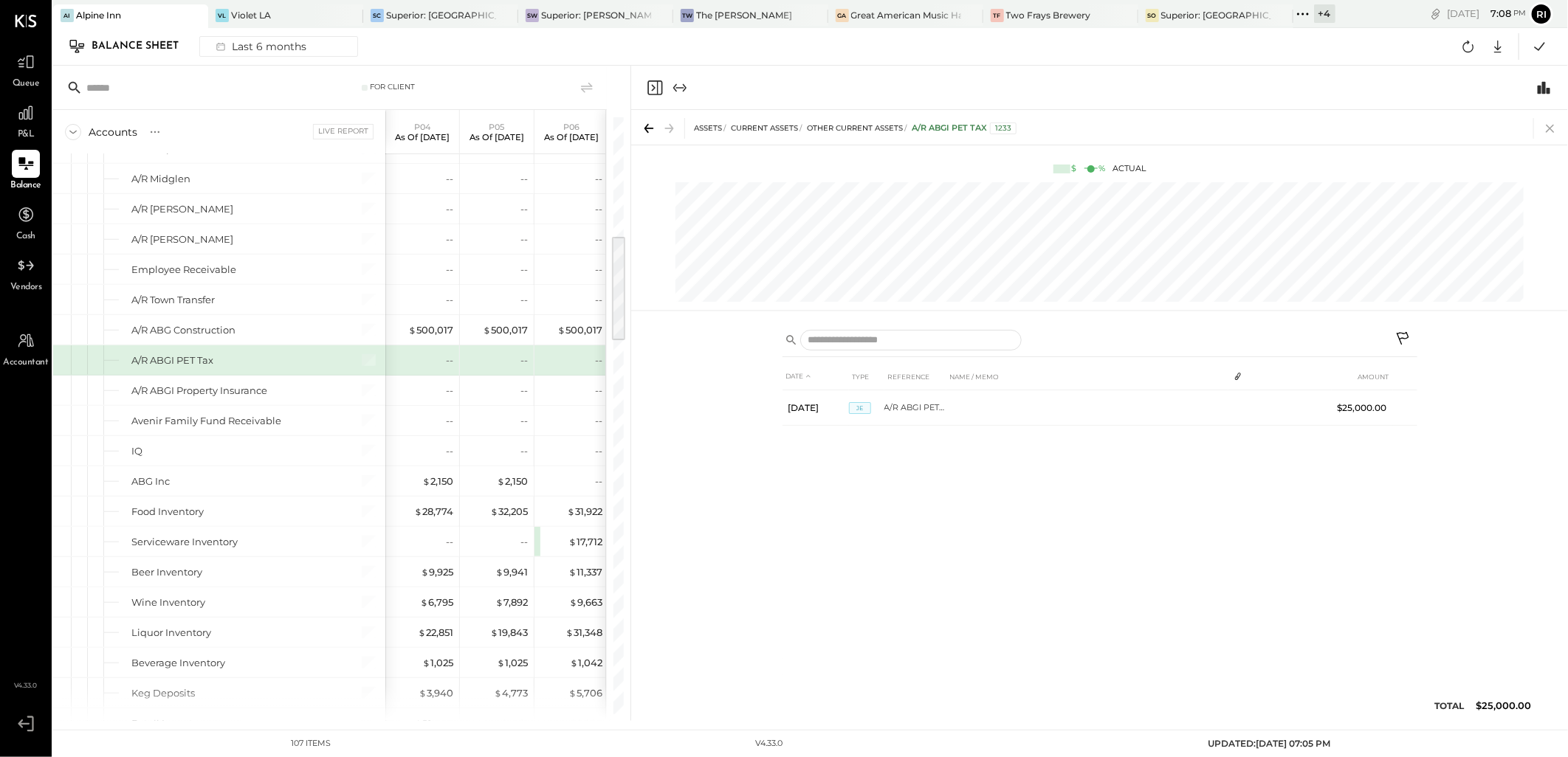
click at [1552, 127] on icon at bounding box center [1549, 128] width 20 height 20
